Goal: Task Accomplishment & Management: Manage account settings

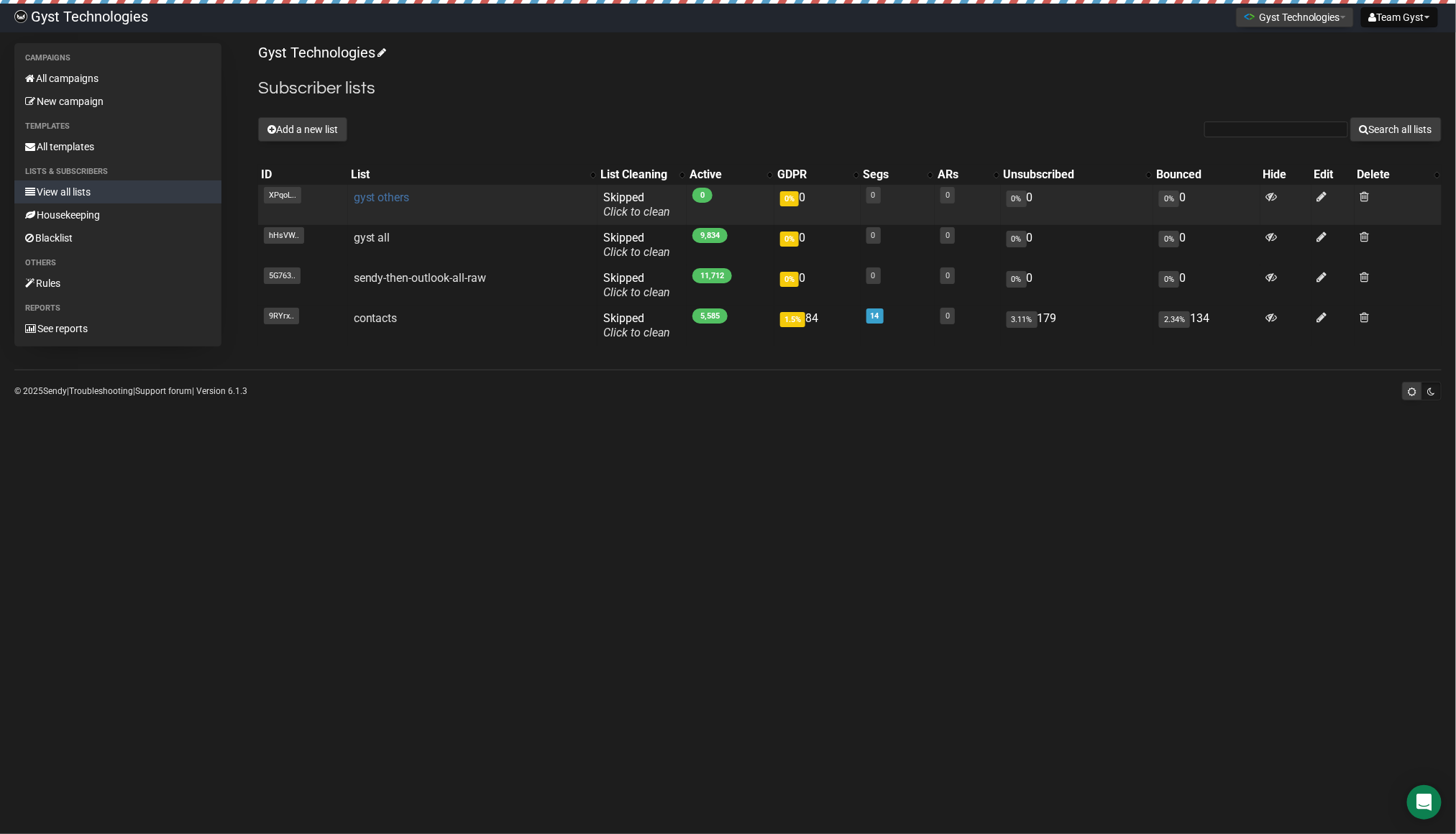
click at [367, 195] on link "gyst others" at bounding box center [382, 197] width 56 height 14
click at [1368, 199] on span at bounding box center [1365, 196] width 9 height 12
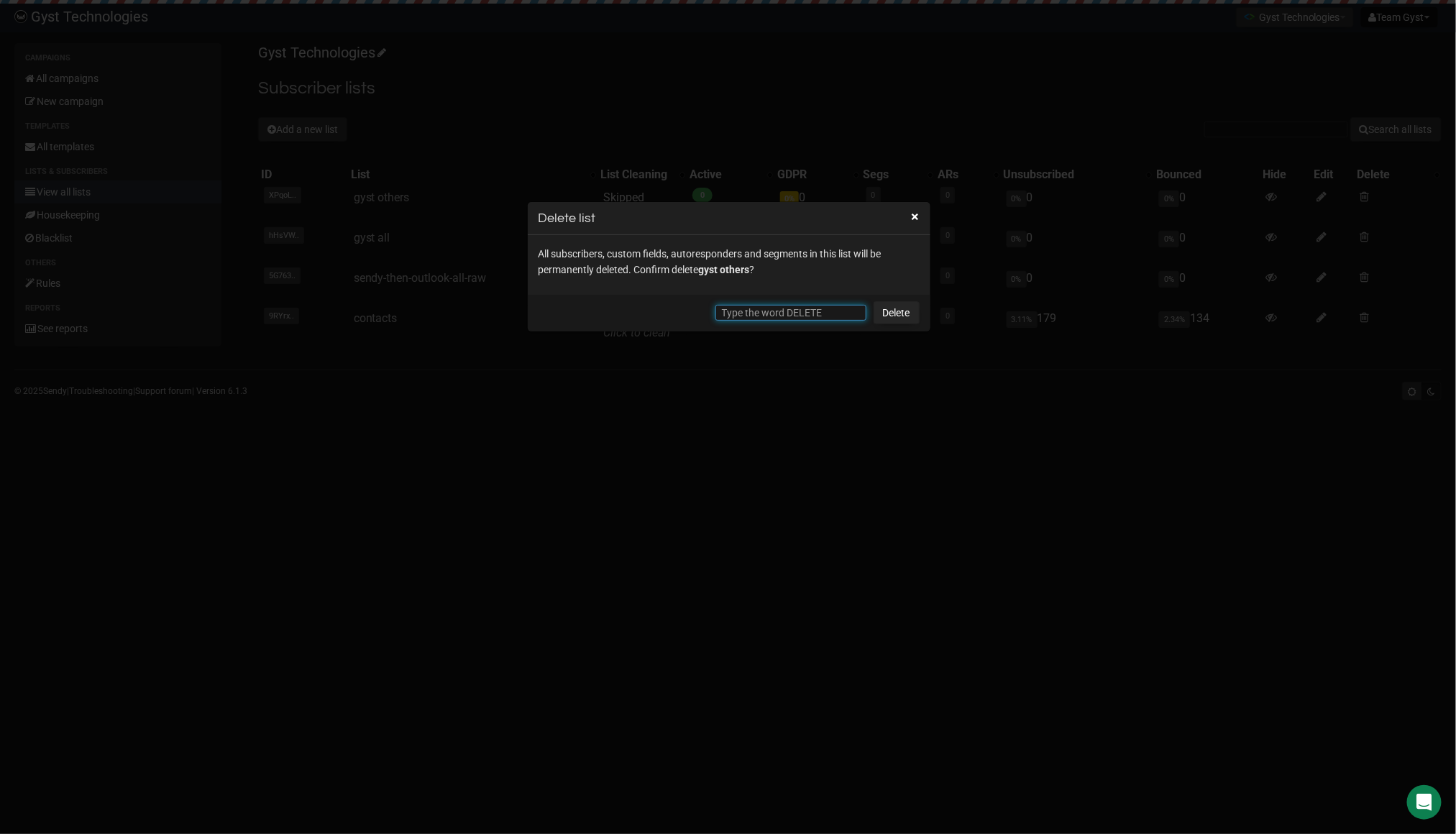
click at [750, 314] on input "text" at bounding box center [791, 312] width 151 height 16
type input "DELETE"
click at [904, 314] on link "Delete" at bounding box center [896, 312] width 46 height 23
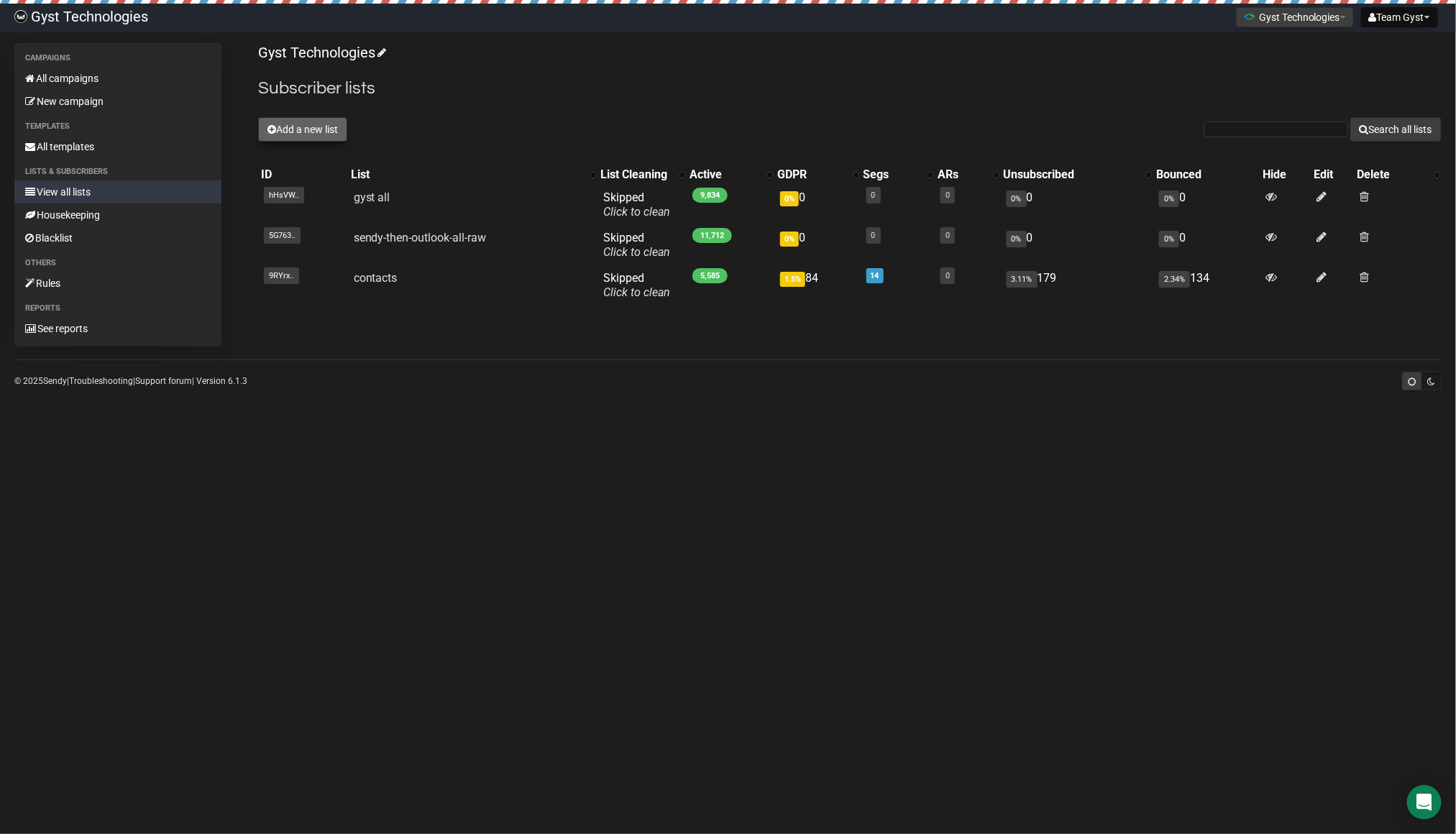
click at [314, 130] on button "Add a new list" at bounding box center [302, 129] width 89 height 25
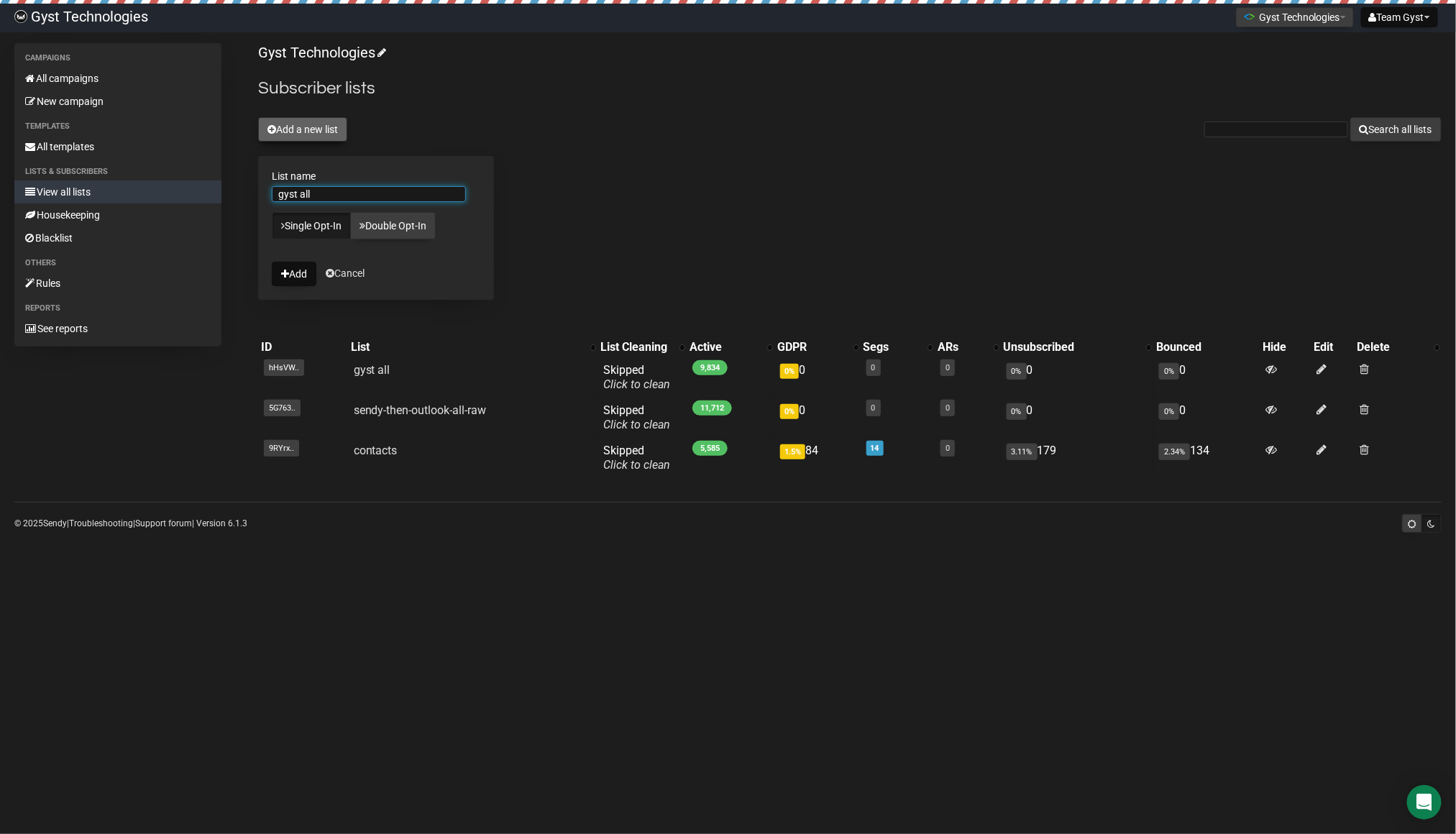
type input "gyst all"
click at [272, 261] on button "Add" at bounding box center [294, 273] width 45 height 25
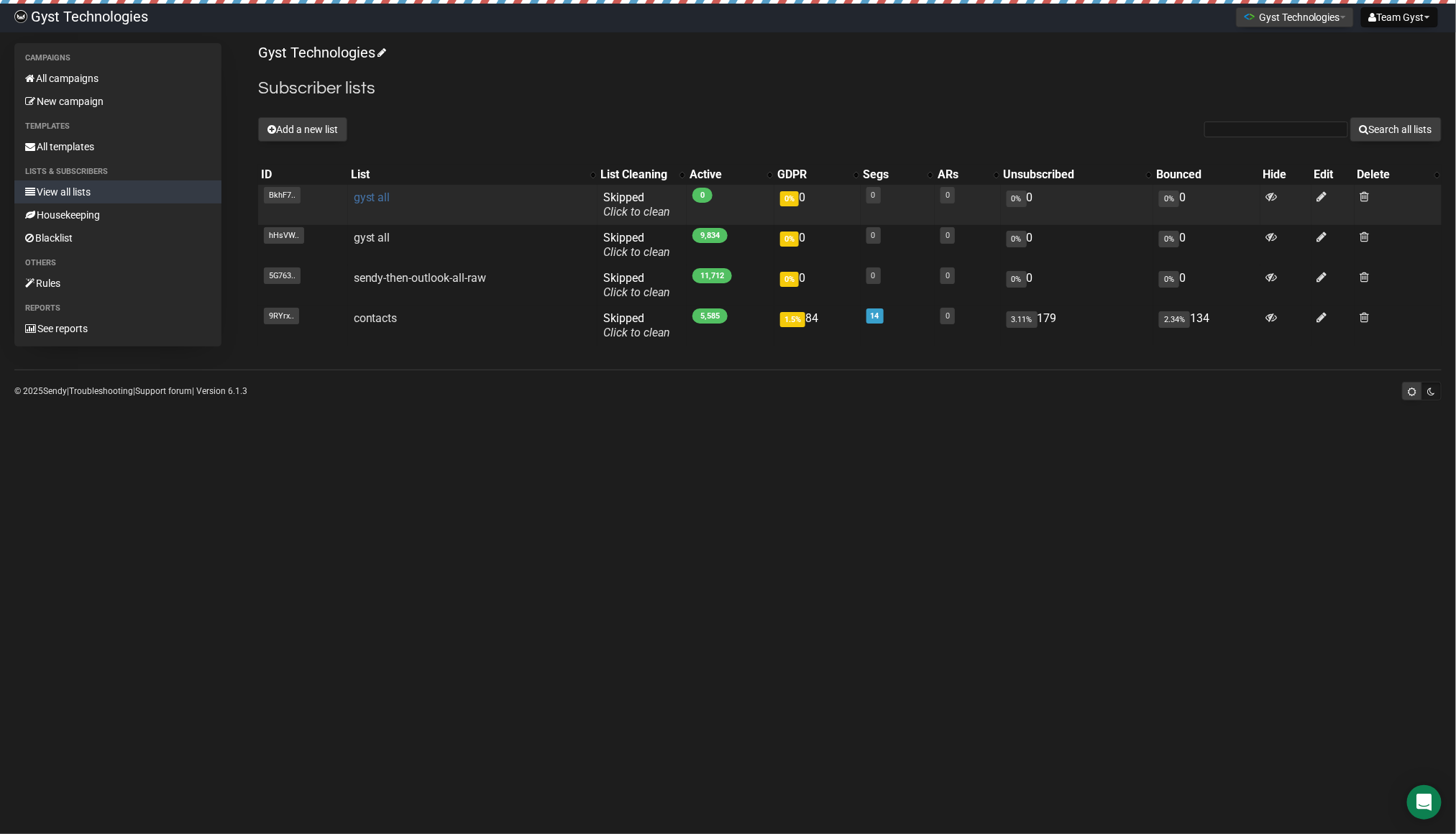
click at [354, 195] on link "gyst all" at bounding box center [371, 197] width 36 height 14
